Goal: Find specific page/section: Find specific page/section

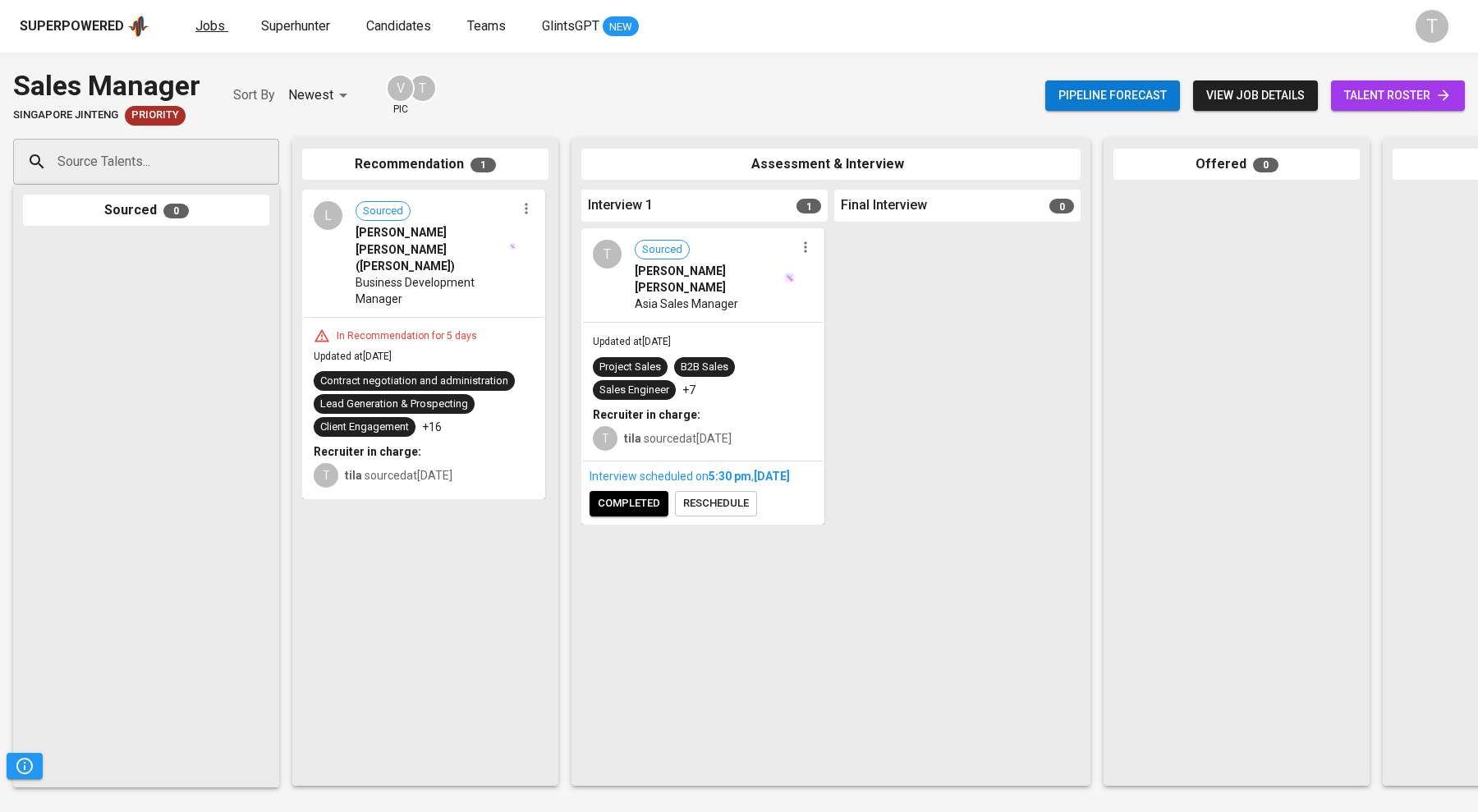
click at [205, 31] on span "Jobs" at bounding box center [210, 26] width 30 height 16
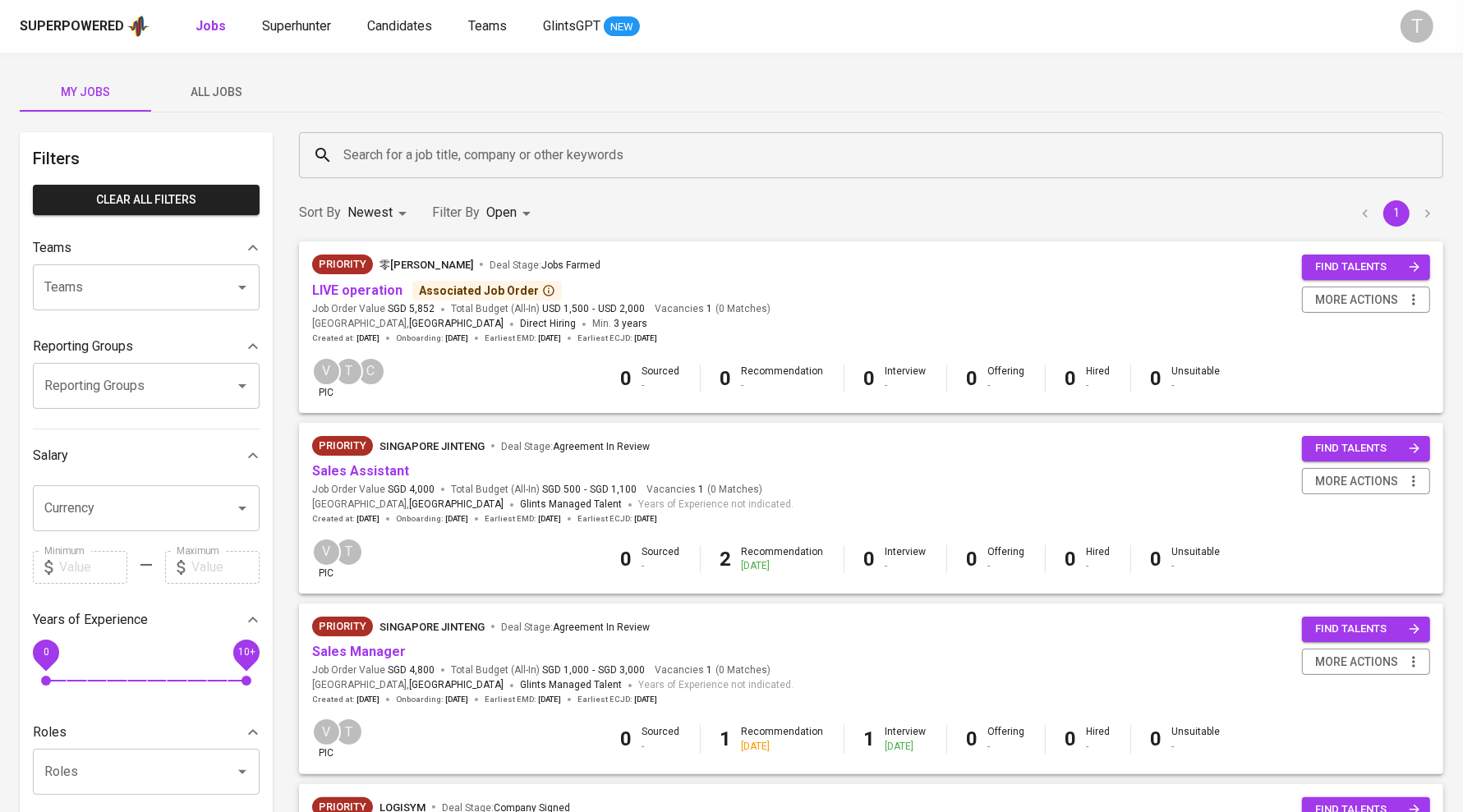
click at [640, 286] on div "LIVE operation Associated Job Order" at bounding box center [542, 291] width 459 height 20
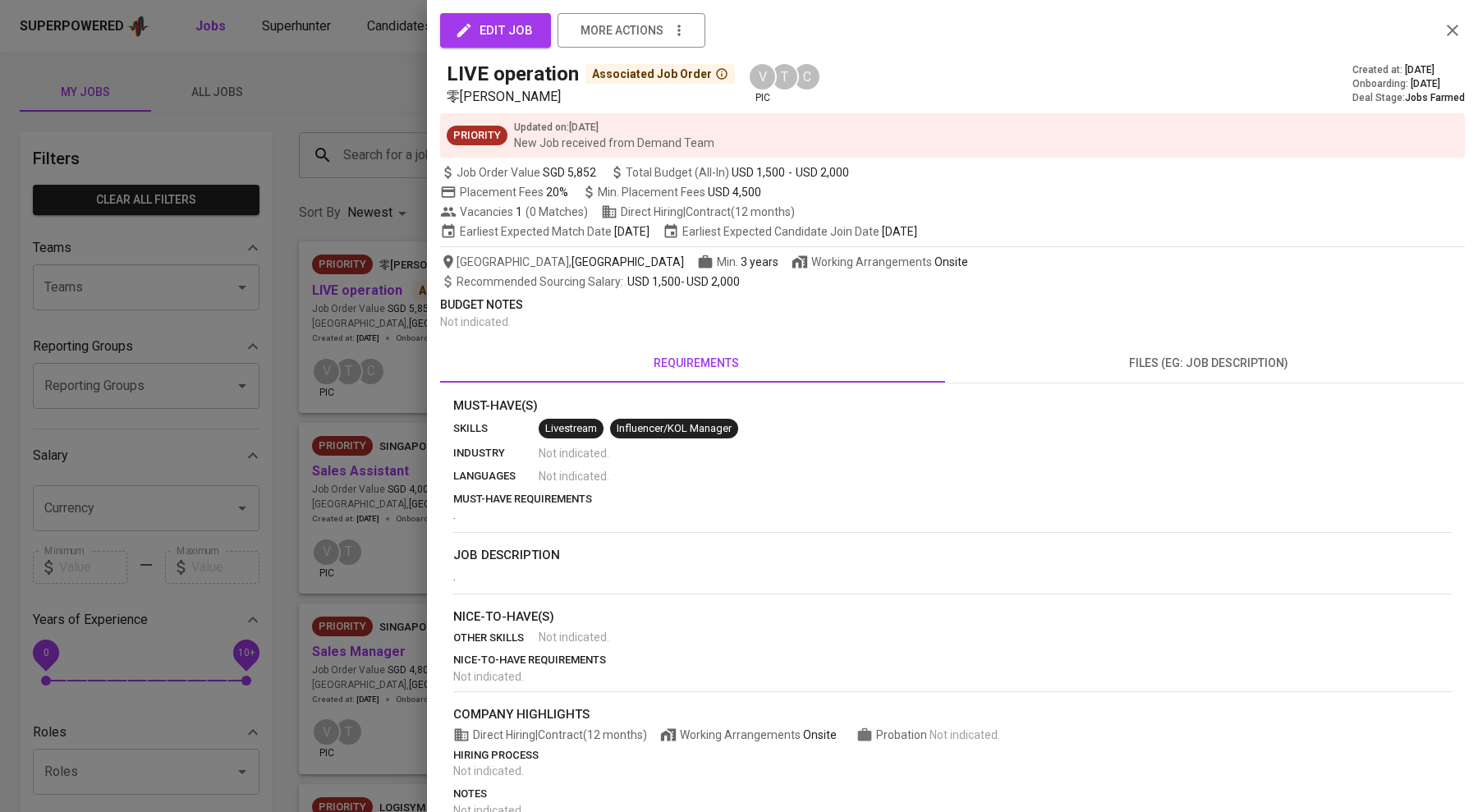
click at [372, 467] on div at bounding box center [739, 406] width 1478 height 812
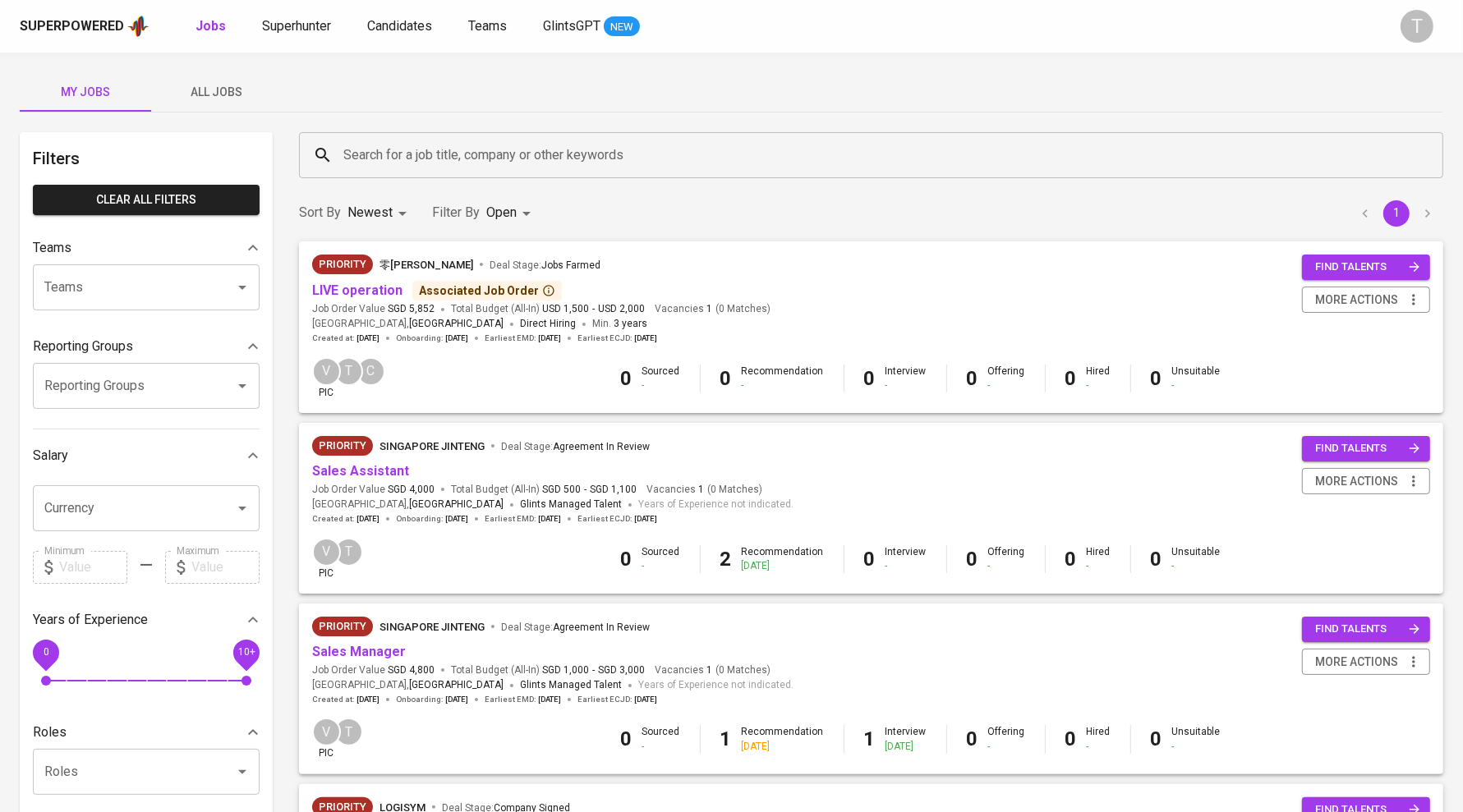
click at [1154, 208] on div "Sort By Newest NEWEST Filter By Open OPEN 1" at bounding box center [872, 213] width 1164 height 50
